Goal: Communication & Community: Answer question/provide support

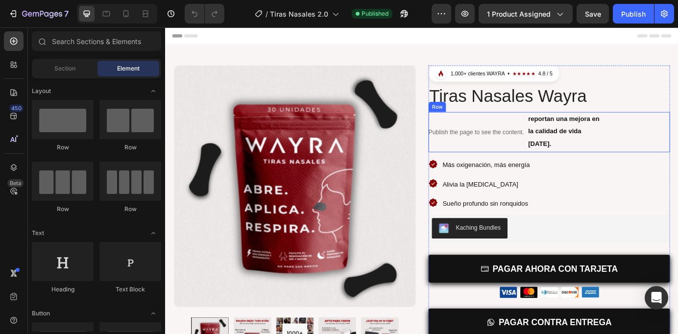
scroll to position [92, 0]
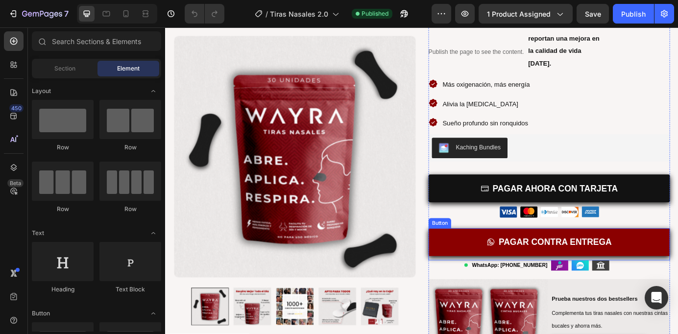
click at [500, 270] on link "PAGAR CONTRA ENTREGA" at bounding box center [604, 274] width 277 height 32
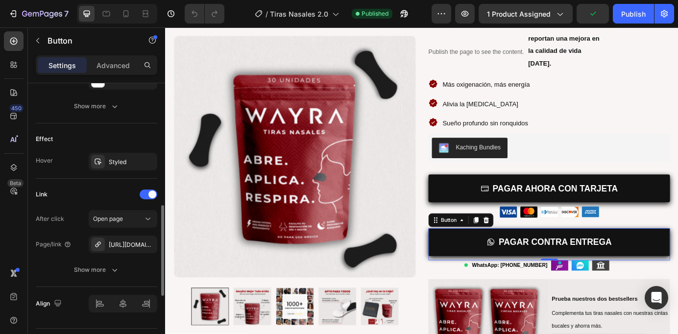
scroll to position [578, 0]
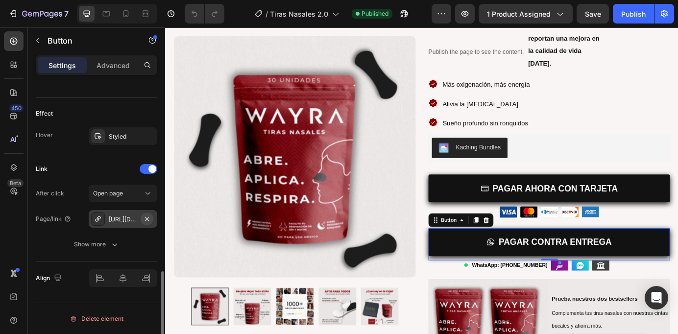
click at [146, 219] on icon "button" at bounding box center [147, 219] width 8 height 8
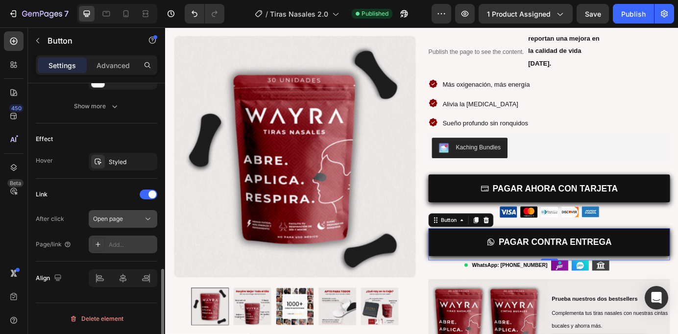
scroll to position [552, 0]
click at [120, 242] on div "Add..." at bounding box center [132, 245] width 46 height 9
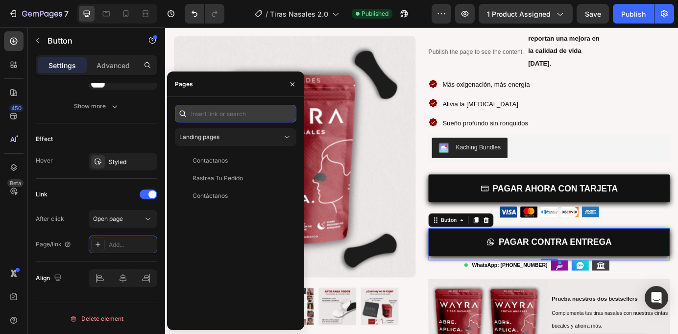
click at [241, 110] on input "text" at bounding box center [235, 114] width 121 height 18
paste input "[URL][DOMAIN_NAME]"
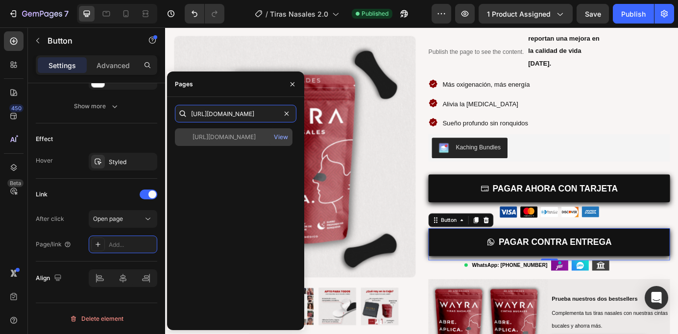
type input "[URL][DOMAIN_NAME]"
click at [225, 140] on div "[URL][DOMAIN_NAME]" at bounding box center [224, 137] width 63 height 9
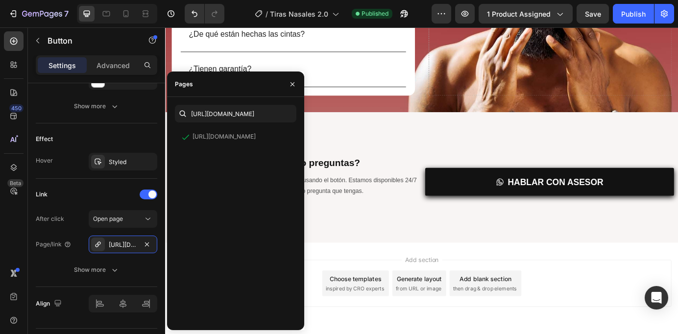
scroll to position [1942, 0]
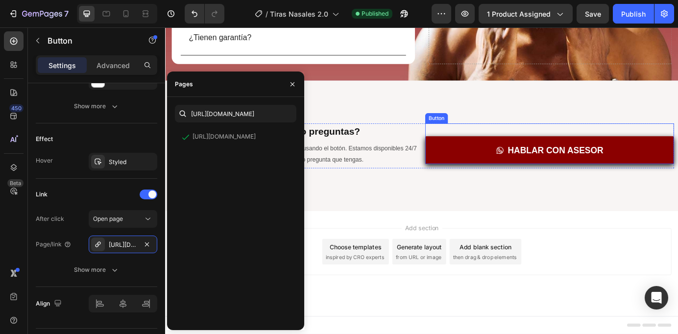
click at [517, 172] on link "HABLAR CON ASESOR" at bounding box center [605, 168] width 285 height 32
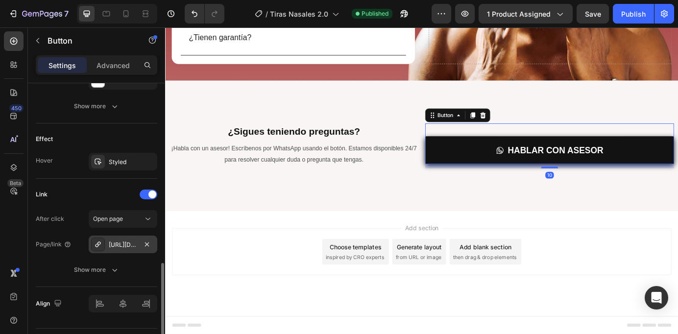
click at [120, 246] on div "[URL][DOMAIN_NAME]" at bounding box center [123, 245] width 28 height 9
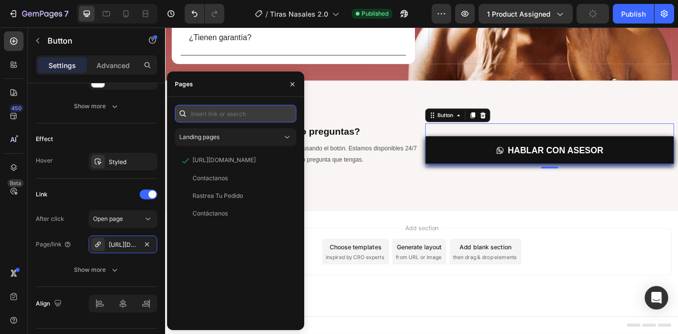
click at [269, 112] on input "text" at bounding box center [235, 114] width 121 height 18
paste input "[URL][DOMAIN_NAME]"
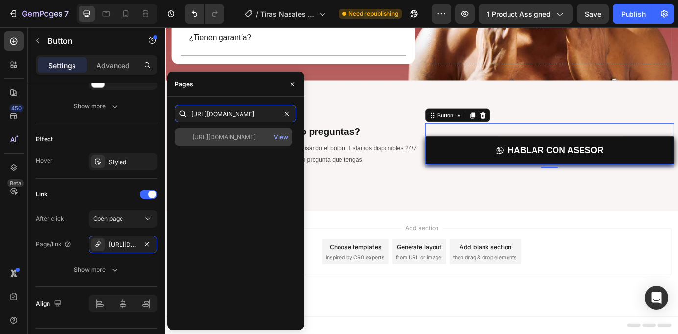
type input "[URL][DOMAIN_NAME]"
click at [239, 141] on div "[URL][DOMAIN_NAME]" at bounding box center [224, 137] width 63 height 9
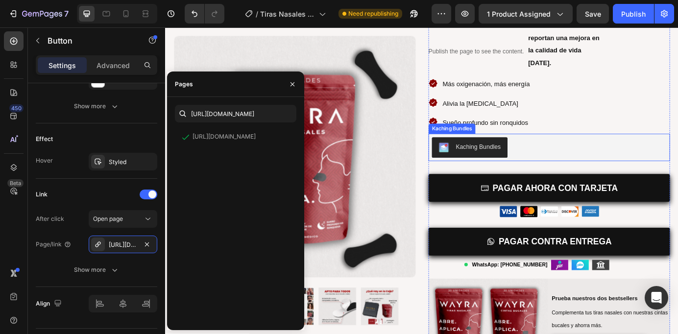
scroll to position [101, 0]
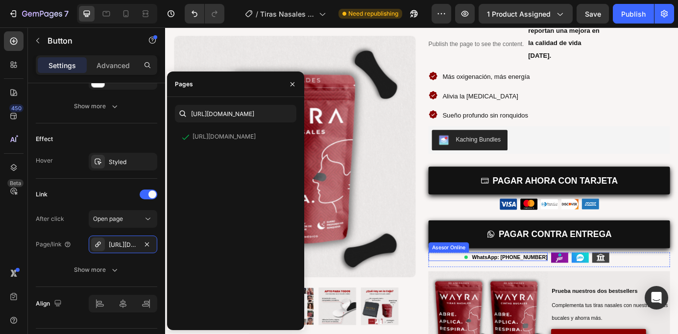
click at [558, 293] on b "WhatsApp: [PHONE_NUMBER]" at bounding box center [559, 291] width 87 height 7
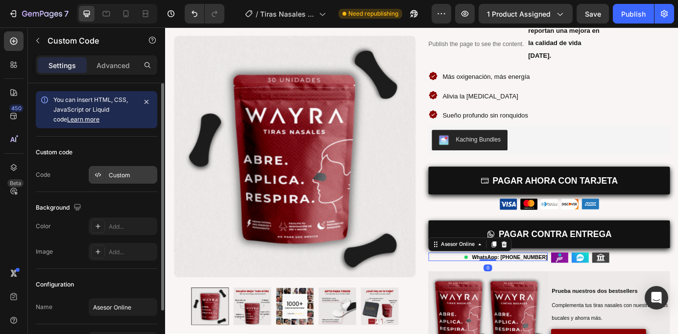
click at [121, 176] on div "Custom" at bounding box center [132, 175] width 46 height 9
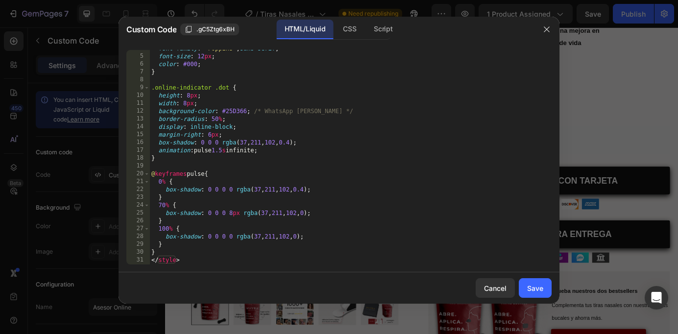
scroll to position [75, 0]
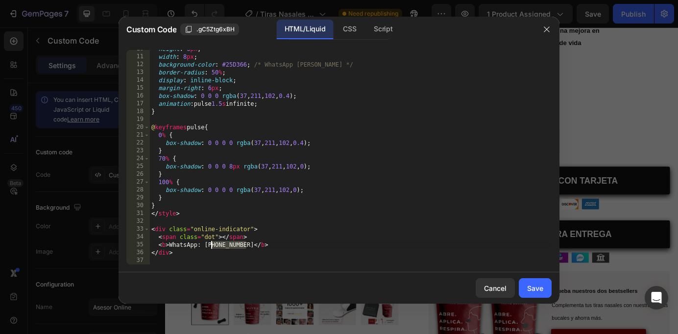
drag, startPoint x: 246, startPoint y: 246, endPoint x: 212, endPoint y: 248, distance: 34.4
click at [212, 248] on div "height : 8 px ; width : 8 px ; background-color : #25D366 ; /* WhatsApp [PERSON…" at bounding box center [350, 160] width 402 height 230
click at [218, 247] on div "height : 8 px ; width : 8 px ; background-color : #25D366 ; /* WhatsApp [PERSON…" at bounding box center [350, 160] width 402 height 230
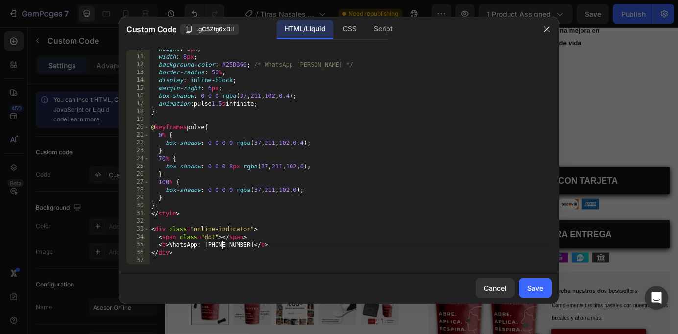
click at [232, 247] on div "height : 8 px ; width : 8 px ; background-color : #25D366 ; /* WhatsApp [PERSON…" at bounding box center [350, 160] width 402 height 230
type textarea "<b> WhatsApp: [PHONE_NUMBER] </b>"
click at [534, 288] on div "Save" at bounding box center [535, 288] width 16 height 10
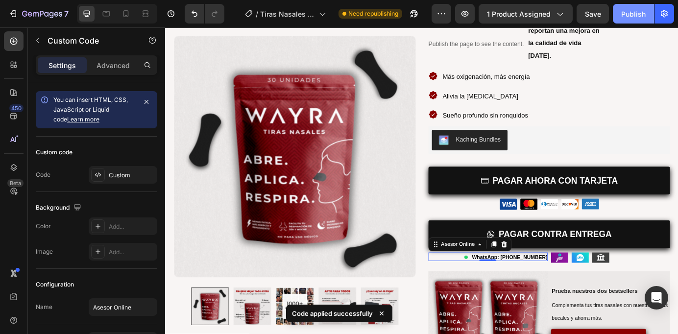
click at [632, 15] on div "Publish" at bounding box center [633, 14] width 24 height 10
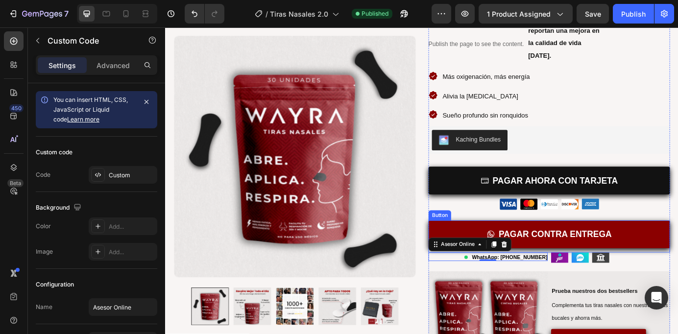
click at [678, 267] on link "PAGAR CONTRA ENTREGA" at bounding box center [604, 265] width 277 height 32
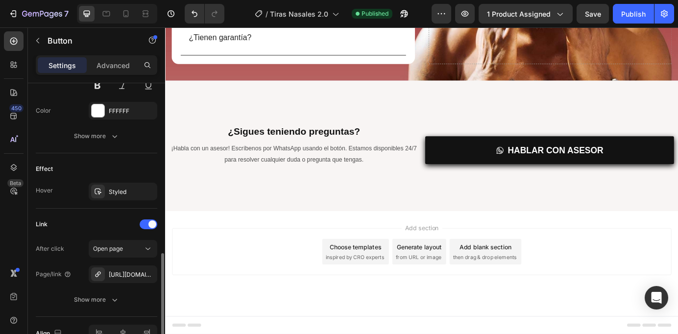
scroll to position [578, 0]
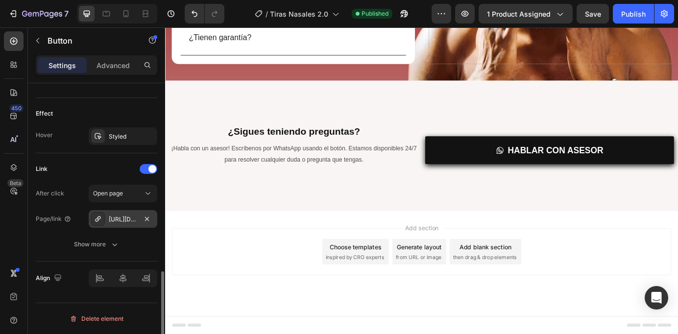
click at [120, 218] on div "[URL][DOMAIN_NAME]" at bounding box center [123, 219] width 28 height 9
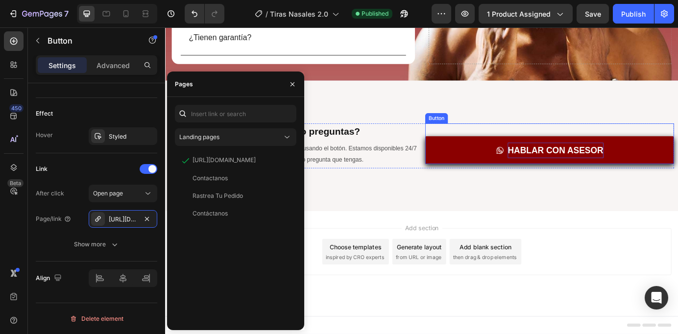
click at [583, 160] on p "HABLAR CON ASESOR" at bounding box center [613, 169] width 110 height 18
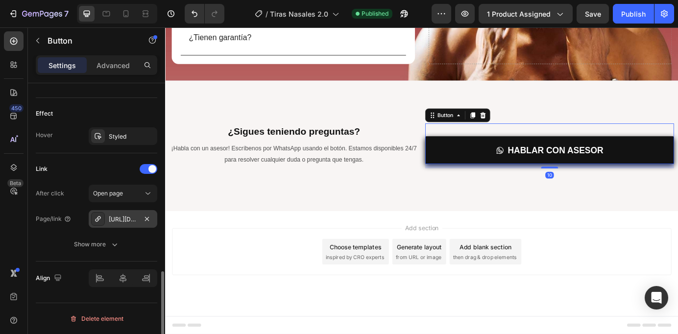
click at [118, 222] on div "[URL][DOMAIN_NAME]" at bounding box center [123, 219] width 28 height 9
